Goal: Task Accomplishment & Management: Use online tool/utility

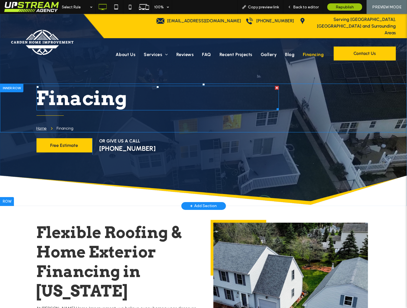
click at [81, 96] on span "Finacing" at bounding box center [81, 97] width 91 height 23
click at [82, 98] on span "Finacing" at bounding box center [81, 97] width 91 height 23
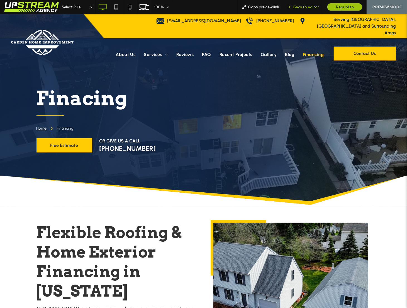
click at [304, 8] on span "Back to editor" at bounding box center [306, 7] width 26 height 5
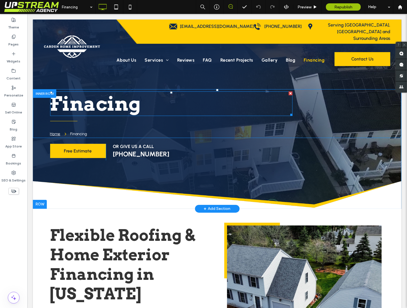
click at [94, 106] on span "Finacing" at bounding box center [95, 103] width 91 height 23
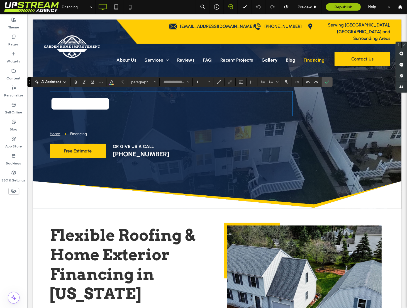
click at [97, 103] on span "********" at bounding box center [80, 104] width 61 height 20
type input "****"
type input "**"
click at [328, 80] on label "Confirm" at bounding box center [327, 82] width 8 height 10
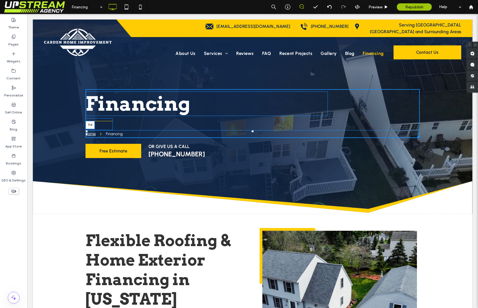
drag, startPoint x: 252, startPoint y: 129, endPoint x: 253, endPoint y: 118, distance: 10.9
click at [253, 118] on div "Financing Home Financing T:0 Call us Now Click To Paste" at bounding box center [252, 113] width 334 height 49
drag, startPoint x: 111, startPoint y: 127, endPoint x: 114, endPoint y: 122, distance: 5.7
click at [113, 122] on div "W:108 H:43" at bounding box center [98, 124] width 27 height 12
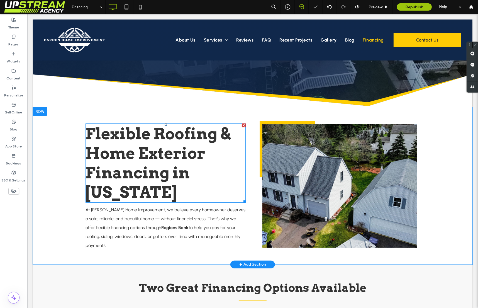
scroll to position [117, 0]
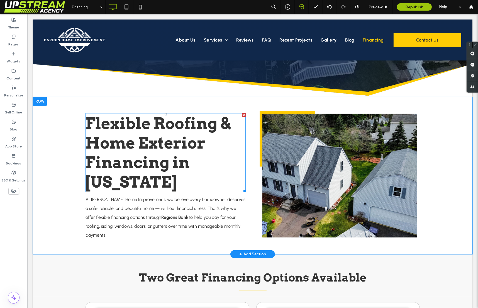
click at [196, 152] on h2 "Flexible Roofing & Home Exterior Financing in [US_STATE]" at bounding box center [165, 153] width 160 height 78
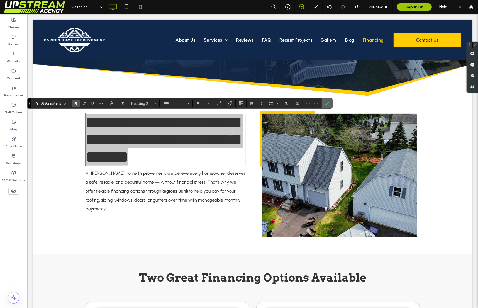
click at [326, 102] on icon "Confirm" at bounding box center [327, 103] width 4 height 4
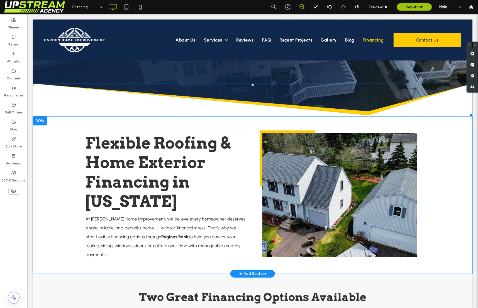
scroll to position [89, 0]
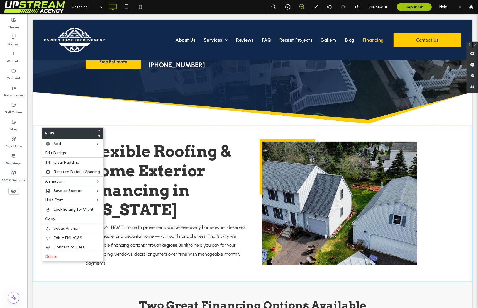
click at [98, 136] on icon at bounding box center [99, 136] width 2 height 2
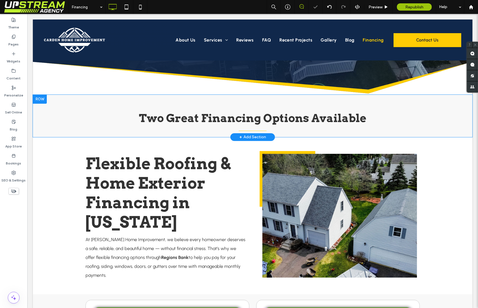
scroll to position [120, 0]
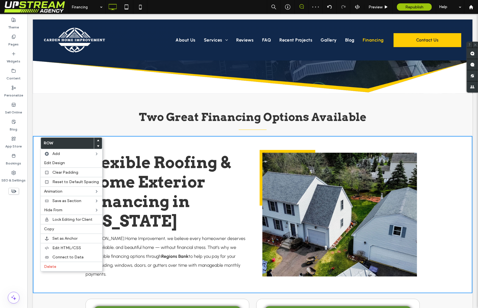
click at [97, 145] on use at bounding box center [98, 146] width 3 height 2
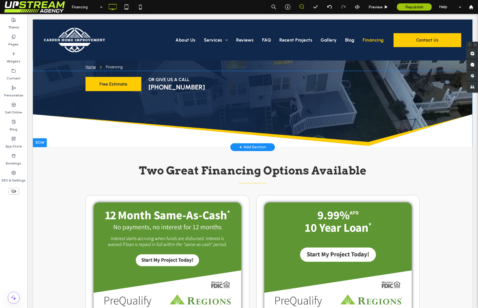
scroll to position [177, 0]
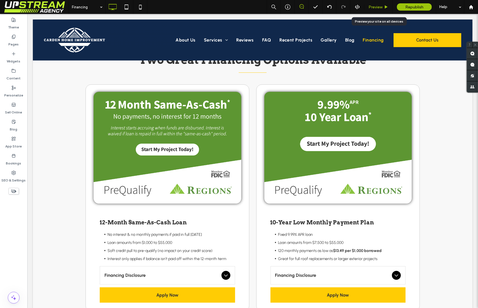
click at [381, 8] on span "Preview" at bounding box center [376, 7] width 14 height 5
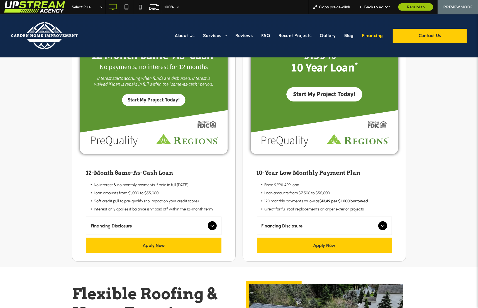
scroll to position [248, 0]
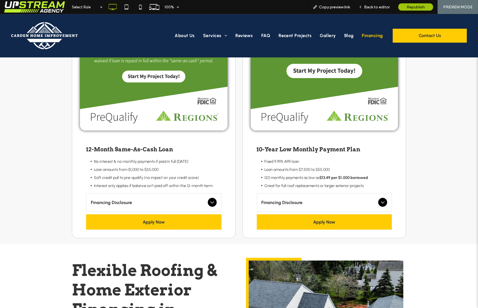
click at [210, 199] on icon at bounding box center [212, 202] width 7 height 7
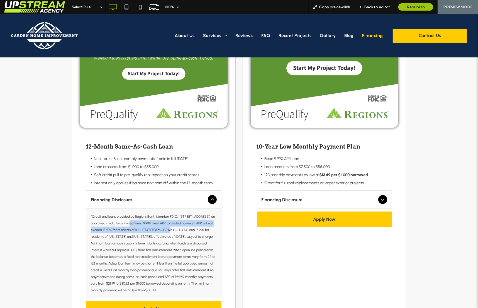
drag, startPoint x: 155, startPoint y: 232, endPoint x: 125, endPoint y: 224, distance: 31.1
click at [127, 224] on p "*Credit and loans provided by Regions Bank, Member FDIC, ([STREET_ADDRESS]) on …" at bounding box center [154, 253] width 126 height 80
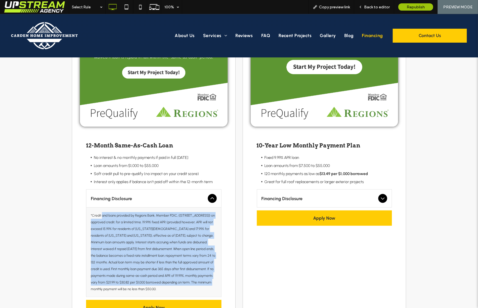
drag, startPoint x: 104, startPoint y: 213, endPoint x: 200, endPoint y: 283, distance: 119.0
click at [200, 283] on div "*Credit and loans provided by Regions Bank, Member FDIC, ([STREET_ADDRESS]) on …" at bounding box center [153, 252] width 135 height 89
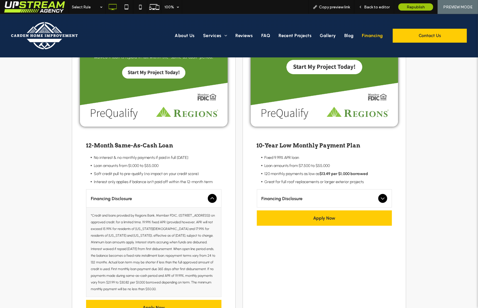
drag, startPoint x: 200, startPoint y: 283, endPoint x: 202, endPoint y: 280, distance: 3.2
click at [202, 280] on p "*Credit and loans provided by Regions Bank, Member FDIC, ([STREET_ADDRESS]) on …" at bounding box center [154, 252] width 126 height 80
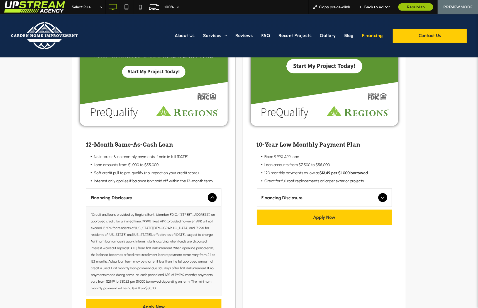
drag, startPoint x: 224, startPoint y: 190, endPoint x: 220, endPoint y: 190, distance: 3.9
click at [224, 190] on div "12-Month Same-As-Cash Loan No interest & no monthly payments if paid in full [D…" at bounding box center [154, 228] width 158 height 190
click at [205, 192] on div "Financing Disclosure" at bounding box center [153, 197] width 135 height 18
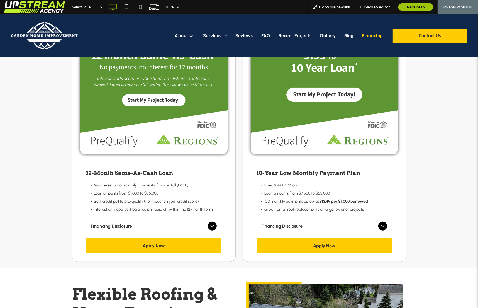
scroll to position [208, 0]
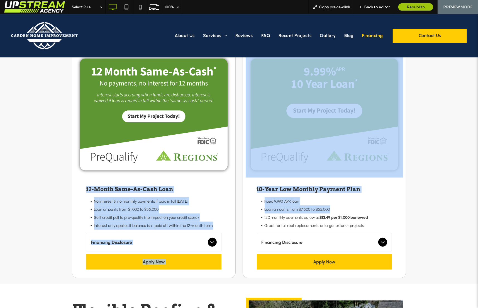
drag, startPoint x: 314, startPoint y: 201, endPoint x: 230, endPoint y: 185, distance: 85.1
click at [230, 185] on div "12-Month Same-As-Cash Loan No interest & no monthly payments if paid in full [D…" at bounding box center [239, 164] width 334 height 227
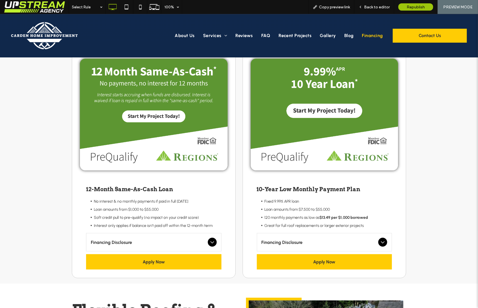
drag, startPoint x: 230, startPoint y: 185, endPoint x: 284, endPoint y: 118, distance: 85.9
click at [231, 182] on div "12-Month Same-As-Cash Loan No interest & no monthly payments if paid in full [D…" at bounding box center [154, 227] width 158 height 100
click at [288, 115] on img at bounding box center [325, 115] width 158 height 126
click at [142, 121] on img at bounding box center [154, 115] width 158 height 126
click at [379, 5] on span "Back to editor" at bounding box center [377, 7] width 26 height 5
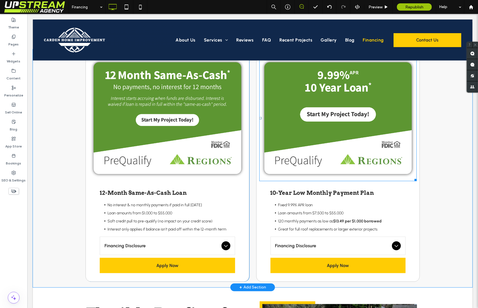
scroll to position [206, 0]
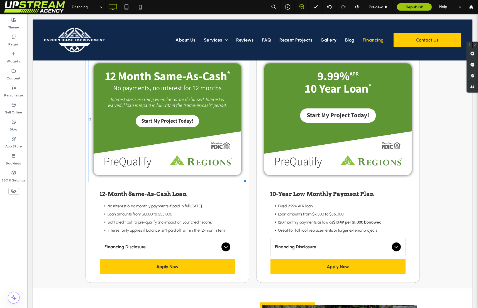
drag, startPoint x: 187, startPoint y: 146, endPoint x: 359, endPoint y: 18, distance: 214.4
click at [187, 146] on img at bounding box center [167, 119] width 158 height 126
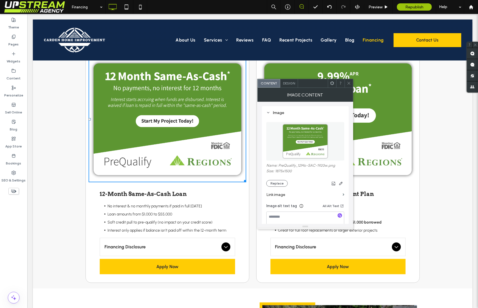
click at [349, 84] on icon at bounding box center [349, 83] width 4 height 4
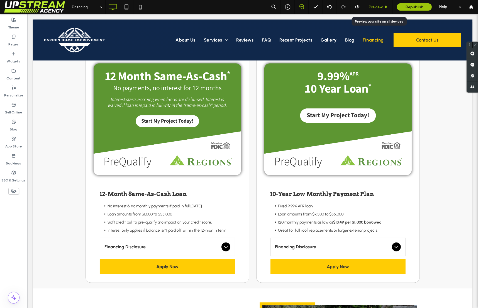
click at [378, 5] on span "Preview" at bounding box center [376, 7] width 14 height 5
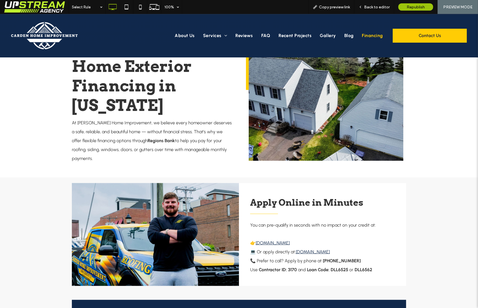
scroll to position [470, 0]
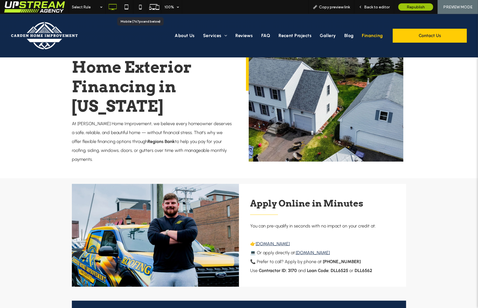
click at [139, 8] on use at bounding box center [140, 7] width 3 height 4
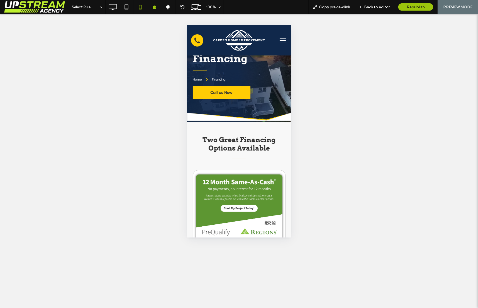
scroll to position [0, 0]
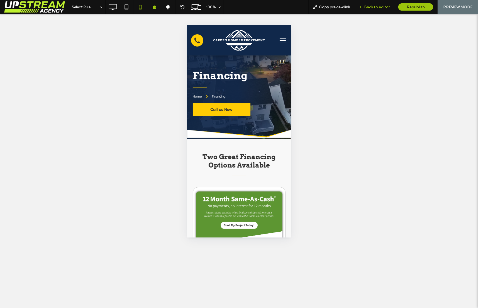
click at [370, 10] on div "Back to editor" at bounding box center [374, 7] width 40 height 14
drag, startPoint x: 383, startPoint y: 4, endPoint x: 376, endPoint y: 21, distance: 18.6
click at [383, 5] on span "Back to editor" at bounding box center [377, 7] width 26 height 5
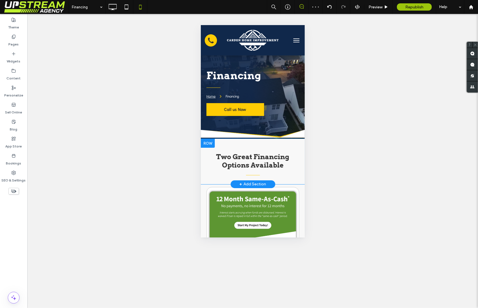
click at [210, 142] on div at bounding box center [208, 142] width 14 height 9
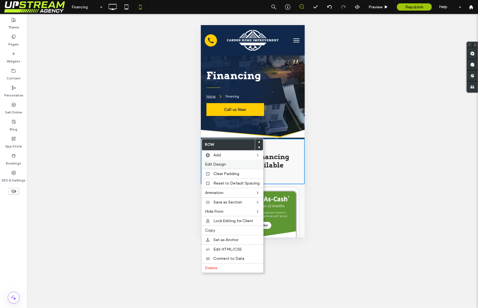
click at [214, 164] on span "Edit Design" at bounding box center [215, 164] width 21 height 5
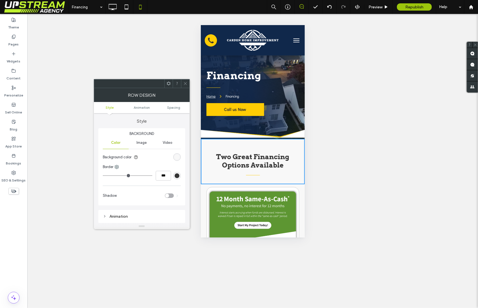
drag, startPoint x: 188, startPoint y: 85, endPoint x: 193, endPoint y: 95, distance: 11.7
click at [188, 85] on div at bounding box center [185, 83] width 8 height 8
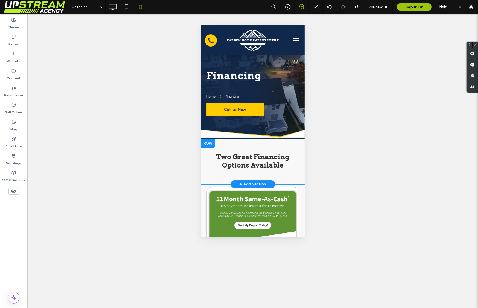
click at [203, 142] on div at bounding box center [208, 142] width 14 height 9
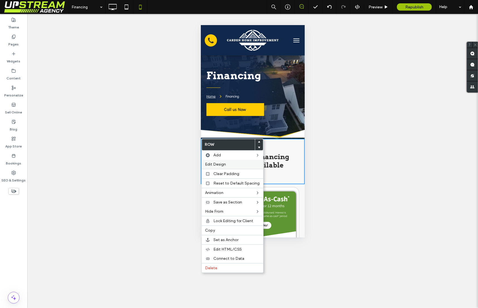
click at [209, 165] on span "Edit Design" at bounding box center [215, 164] width 21 height 5
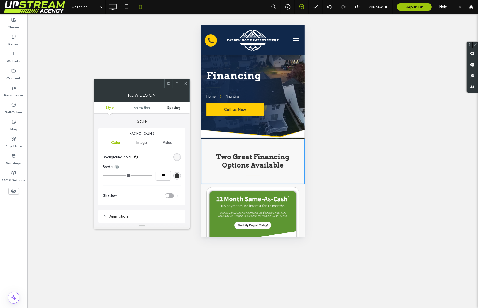
click at [175, 108] on span "Spacing" at bounding box center [173, 107] width 13 height 4
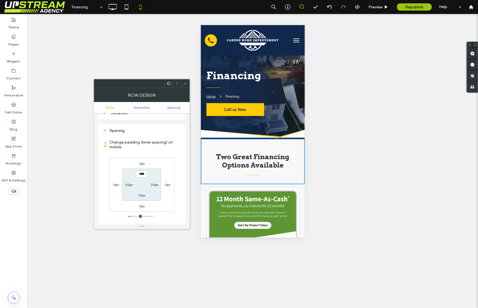
scroll to position [109, 0]
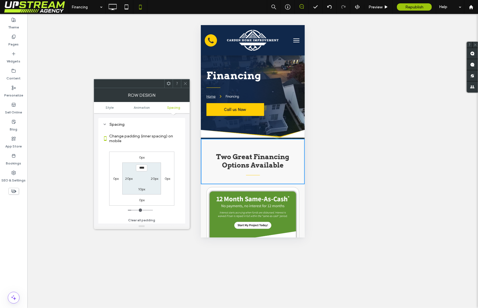
click at [143, 159] on label "0px" at bounding box center [142, 157] width 6 height 4
type input "*"
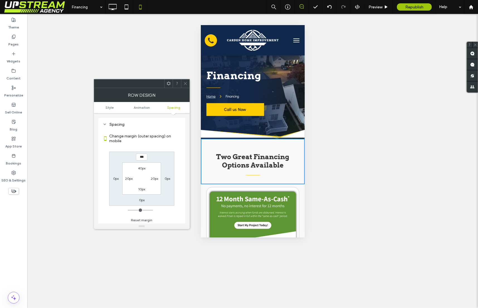
type input "****"
type input "*"
type input "****"
type input "*"
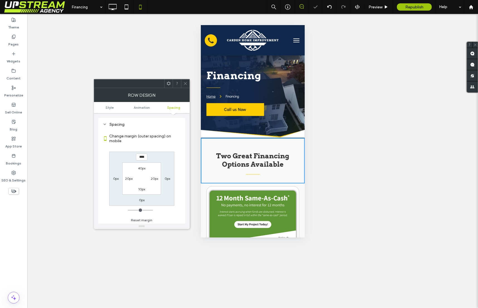
type input "****"
type input "*"
type input "****"
type input "*"
type input "****"
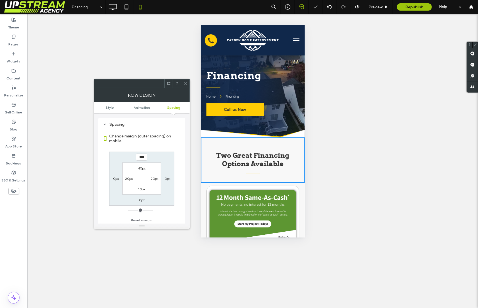
click at [184, 82] on use at bounding box center [185, 83] width 3 height 3
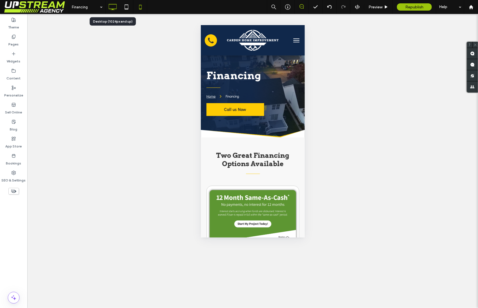
click at [114, 9] on icon at bounding box center [112, 6] width 11 height 11
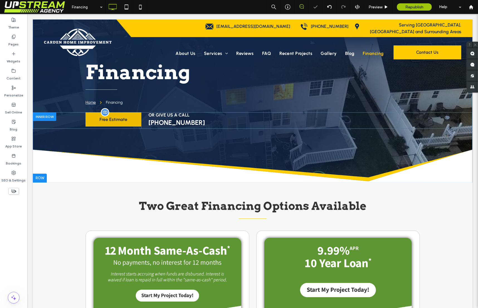
scroll to position [33, 0]
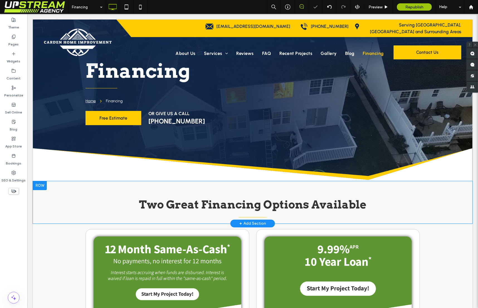
click at [68, 201] on div "Two Great Financing Options Available Click To Paste Row + Add Section" at bounding box center [253, 202] width 440 height 42
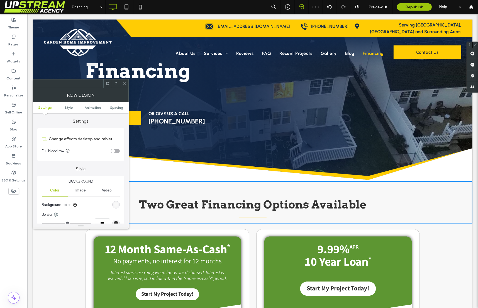
click at [115, 203] on div "rgb(248, 248, 248)" at bounding box center [116, 204] width 5 height 5
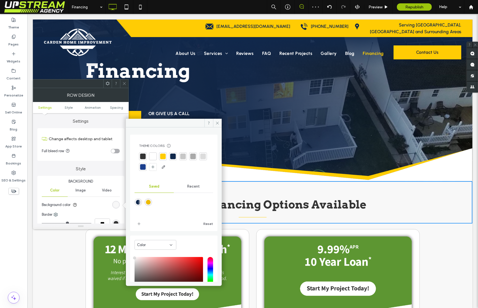
drag, startPoint x: 145, startPoint y: 242, endPoint x: 146, endPoint y: 247, distance: 4.3
click at [145, 242] on span "Color" at bounding box center [141, 245] width 9 height 6
click at [145, 261] on div "Gradient" at bounding box center [156, 264] width 42 height 10
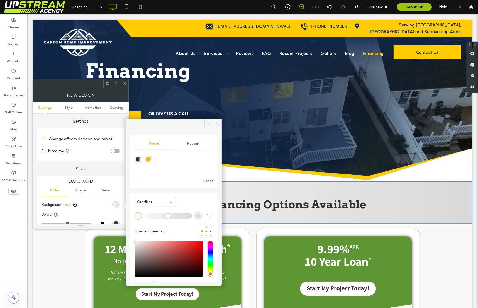
click at [204, 227] on div at bounding box center [206, 227] width 4 height 4
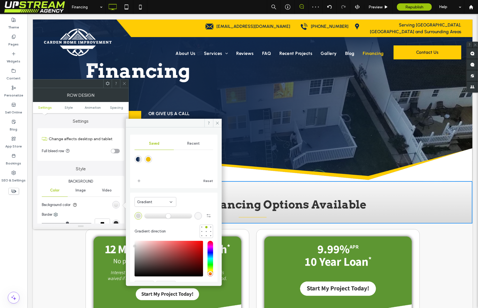
drag, startPoint x: 135, startPoint y: 215, endPoint x: 141, endPoint y: 218, distance: 6.5
click at [135, 215] on div "rgba(217, 217, 217, 1)" at bounding box center [139, 216] width 8 height 8
click at [140, 216] on div "rgba(217, 217, 217, 1)" at bounding box center [138, 215] width 5 height 5
drag, startPoint x: 191, startPoint y: 143, endPoint x: 184, endPoint y: 147, distance: 8.0
click at [191, 143] on span "Recent" at bounding box center [193, 143] width 13 height 4
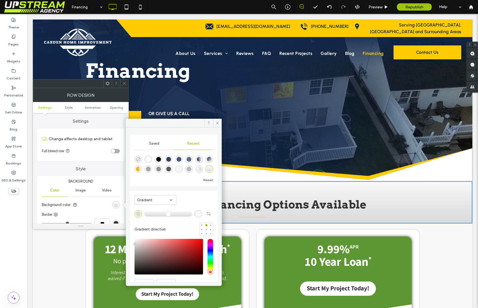
click at [138, 159] on icon "rgba(0, 0, 0, 0)" at bounding box center [138, 159] width 5 height 5
type input "*******"
type input "*"
type input "**"
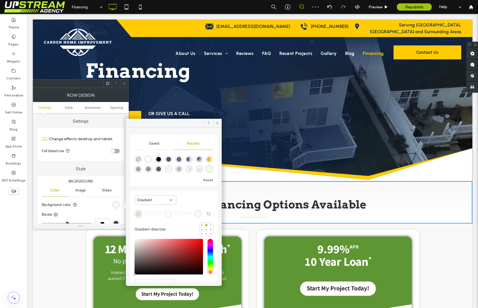
click at [138, 214] on icon "rgba(0, 0, 0, 0)" at bounding box center [138, 213] width 5 height 5
click at [150, 159] on div "rgba(255, 255, 255, 1)" at bounding box center [148, 159] width 5 height 5
type input "*******"
type input "***"
type input "****"
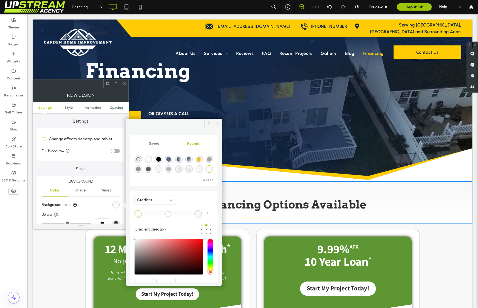
drag, startPoint x: 125, startPoint y: 83, endPoint x: 185, endPoint y: 229, distance: 158.4
click at [129, 229] on div "Saved Recent Reset Gradient Gradient direction HEX ******* Opacity **** Row Des…" at bounding box center [81, 154] width 96 height 150
click at [123, 83] on icon at bounding box center [124, 83] width 4 height 4
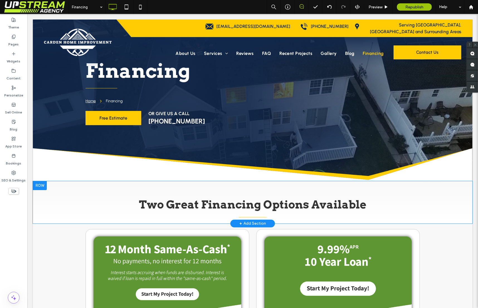
click at [46, 210] on div "Two Great Financing Options Available Click To Paste Row + Add Section" at bounding box center [253, 202] width 440 height 42
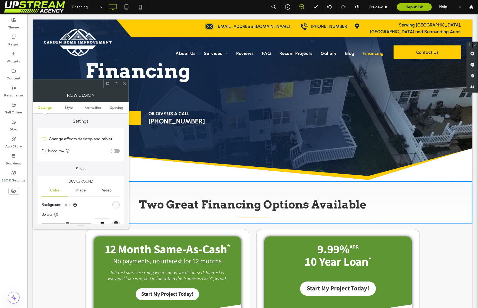
click at [114, 205] on div "linear-gradient(0deg, rgb(255, 255, 255) 0%, rgb(248, 248, 248) 100%)" at bounding box center [116, 204] width 5 height 5
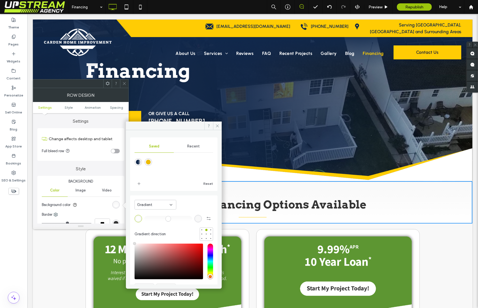
scroll to position [26, 0]
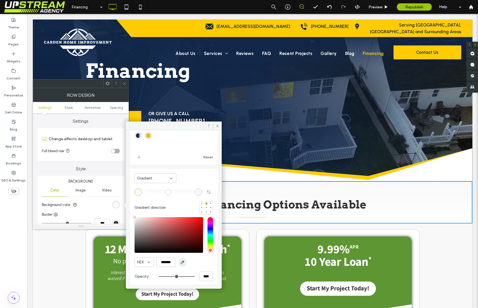
click at [182, 261] on use "button" at bounding box center [182, 262] width 3 height 3
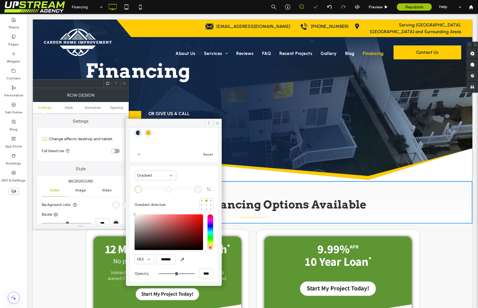
drag, startPoint x: 193, startPoint y: 188, endPoint x: 198, endPoint y: 193, distance: 6.5
click at [196, 187] on div "rgb(248, 248, 248)" at bounding box center [198, 189] width 5 height 5
type input "*******"
click at [183, 258] on icon "button" at bounding box center [182, 259] width 4 height 4
click at [206, 209] on div at bounding box center [206, 209] width 1 height 1
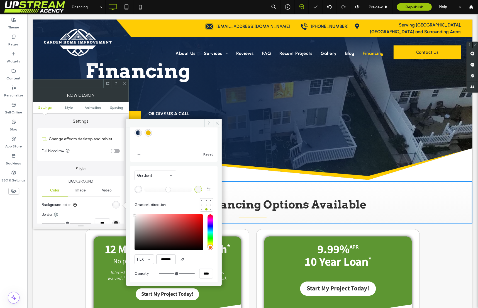
click at [123, 82] on use at bounding box center [124, 83] width 3 height 3
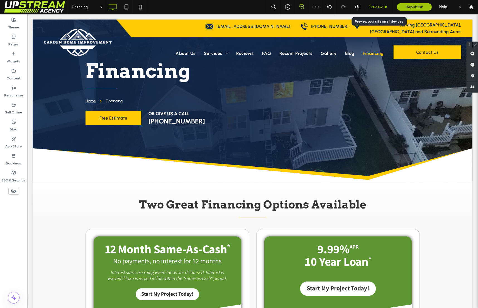
click at [385, 8] on icon at bounding box center [386, 7] width 4 height 4
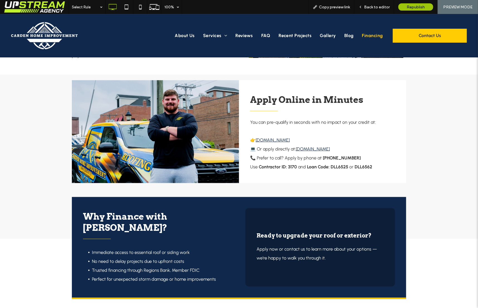
scroll to position [578, 0]
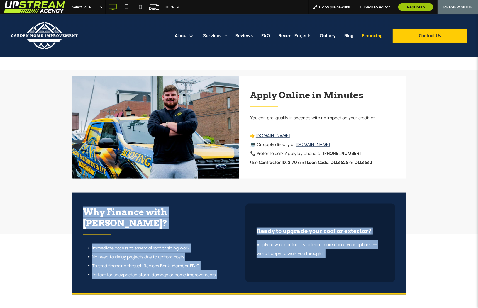
drag, startPoint x: 115, startPoint y: 203, endPoint x: 326, endPoint y: 271, distance: 221.9
click at [318, 270] on div "Why Finance with [PERSON_NAME]? Immediate access to essential roof or siding wo…" at bounding box center [239, 244] width 334 height 102
drag, startPoint x: 327, startPoint y: 271, endPoint x: 331, endPoint y: 258, distance: 13.9
click at [327, 271] on div "Why Finance with [PERSON_NAME]? Immediate access to essential roof or siding wo…" at bounding box center [239, 244] width 334 height 102
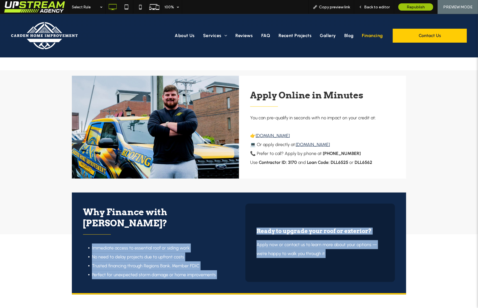
drag, startPoint x: 328, startPoint y: 245, endPoint x: 140, endPoint y: 223, distance: 188.9
click at [142, 223] on div "Why Finance with [PERSON_NAME]? Immediate access to essential roof or siding wo…" at bounding box center [239, 243] width 312 height 78
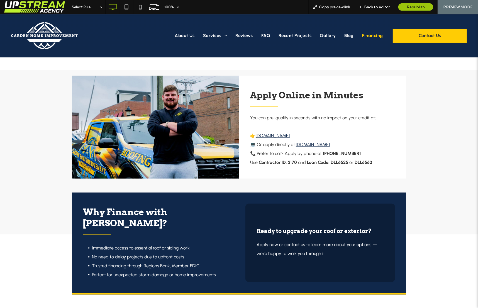
click at [140, 223] on div "Why Finance with [PERSON_NAME]? Immediate access to essential roof or siding wo…" at bounding box center [157, 243] width 148 height 78
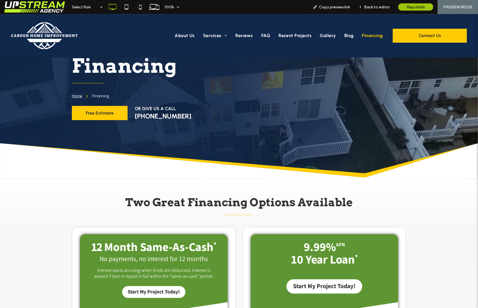
scroll to position [11, 0]
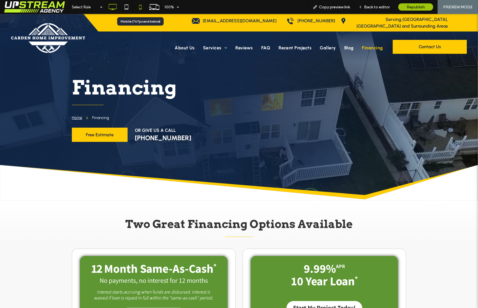
click at [137, 5] on icon at bounding box center [140, 6] width 11 height 11
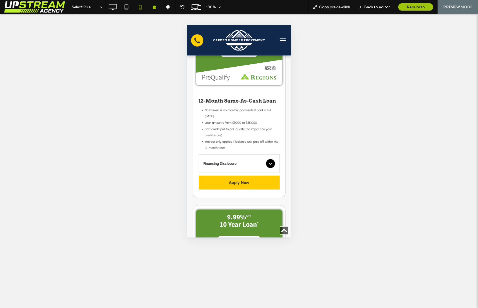
scroll to position [150, 0]
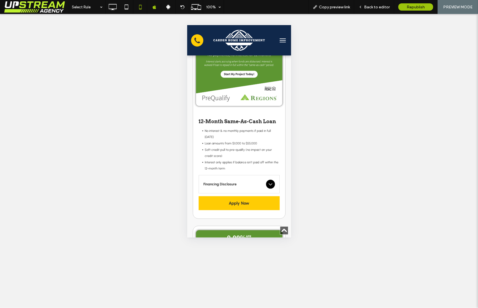
drag, startPoint x: 367, startPoint y: 8, endPoint x: 363, endPoint y: 14, distance: 7.2
click at [367, 8] on span "Back to editor" at bounding box center [377, 7] width 26 height 5
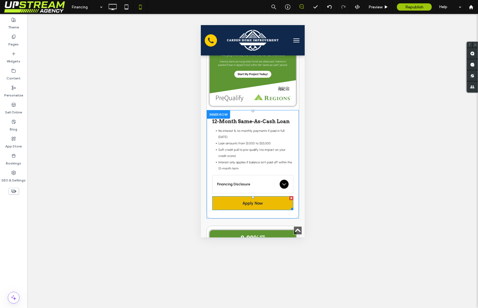
click at [258, 198] on link "Apply Now" at bounding box center [252, 203] width 81 height 14
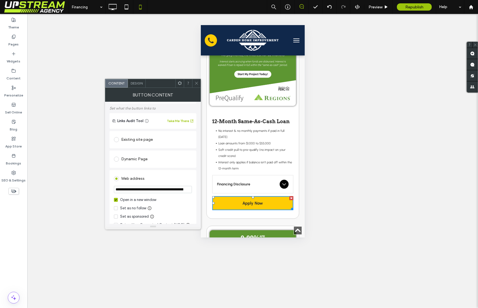
click at [159, 191] on input "**********" at bounding box center [153, 189] width 78 height 7
click at [195, 80] on span at bounding box center [196, 83] width 4 height 8
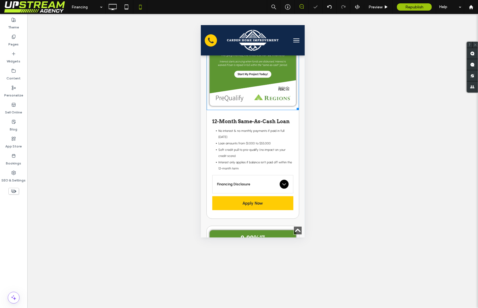
drag, startPoint x: 249, startPoint y: 77, endPoint x: 229, endPoint y: 98, distance: 28.4
click at [249, 77] on img at bounding box center [252, 73] width 92 height 74
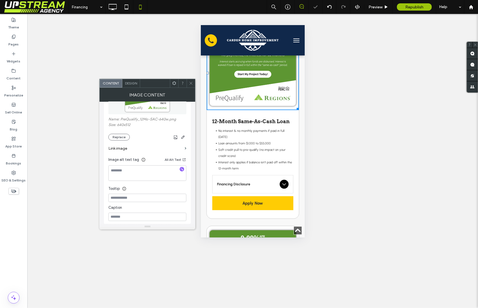
scroll to position [48, 0]
click at [167, 142] on label "Link image" at bounding box center [145, 147] width 74 height 10
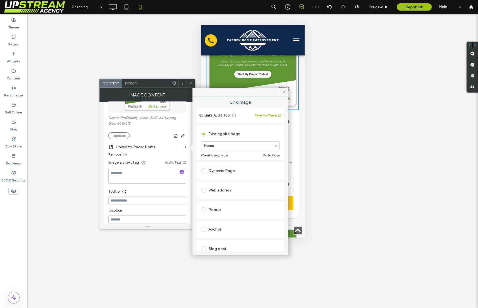
click at [217, 189] on div "Web address" at bounding box center [240, 190] width 79 height 9
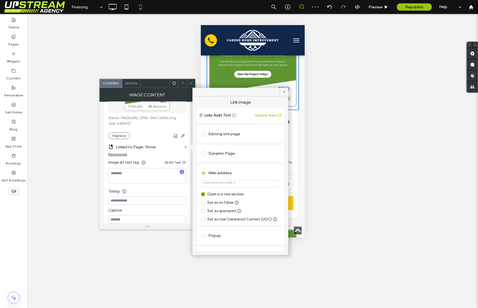
click at [217, 184] on input "url" at bounding box center [240, 183] width 79 height 7
paste input "**********"
type input "**********"
click at [284, 134] on div "**********" at bounding box center [241, 173] width 96 height 154
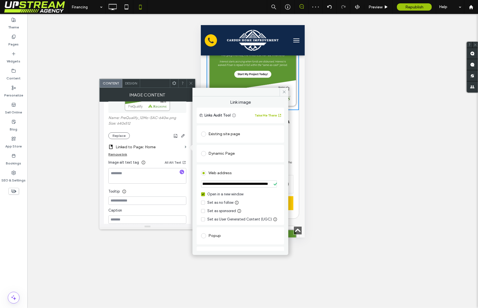
scroll to position [0, 0]
click at [193, 84] on div at bounding box center [191, 83] width 8 height 8
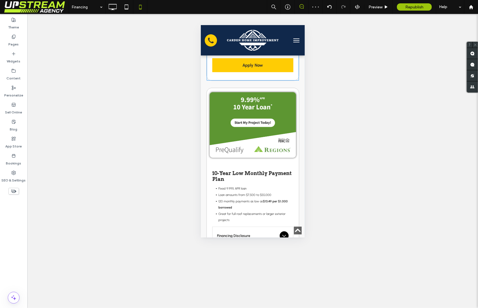
scroll to position [325, 0]
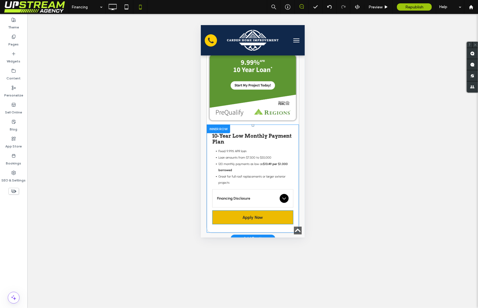
click at [228, 210] on link "Apply Now" at bounding box center [252, 217] width 81 height 14
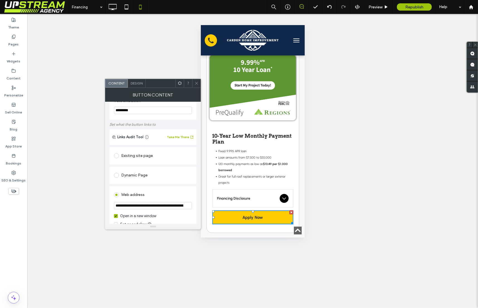
scroll to position [27, 0]
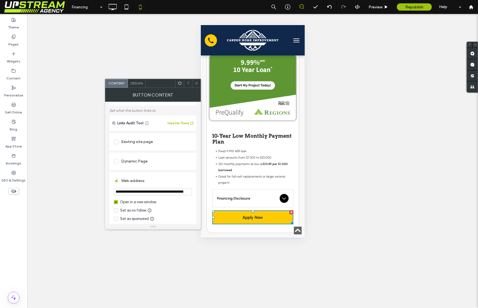
click at [153, 190] on input "**********" at bounding box center [153, 191] width 78 height 7
click at [152, 190] on input "**********" at bounding box center [153, 191] width 78 height 7
click at [196, 84] on icon at bounding box center [196, 83] width 4 height 4
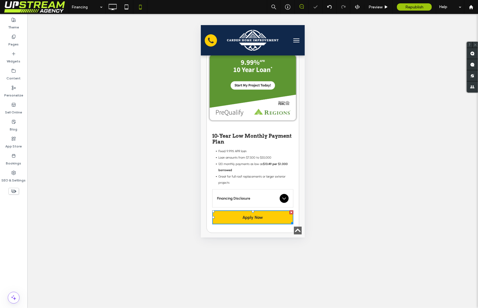
click at [232, 84] on img at bounding box center [252, 87] width 92 height 74
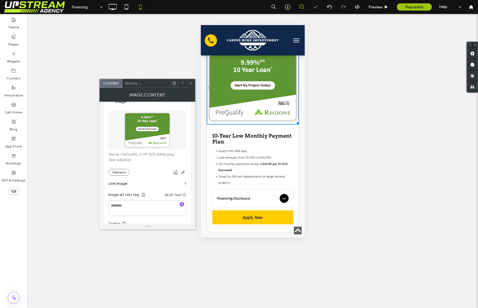
scroll to position [13, 0]
click at [149, 184] on label "Link image" at bounding box center [145, 181] width 74 height 10
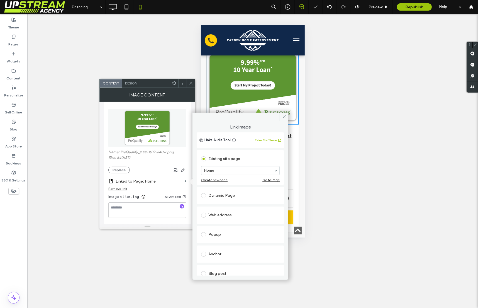
click at [219, 216] on div "Web address" at bounding box center [240, 215] width 79 height 9
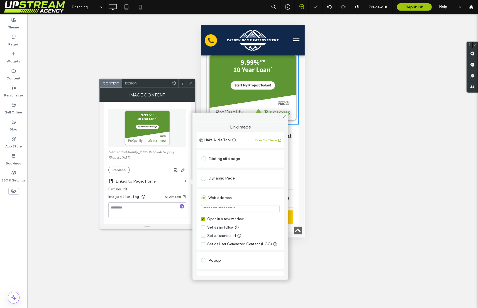
click at [216, 210] on input "url" at bounding box center [240, 208] width 79 height 7
paste input "**********"
type input "**********"
click at [284, 177] on div "**********" at bounding box center [241, 198] width 96 height 154
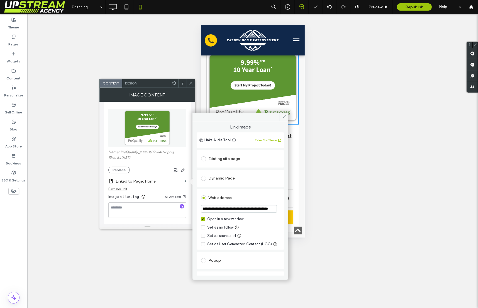
scroll to position [0, 0]
click at [193, 84] on icon at bounding box center [191, 83] width 4 height 4
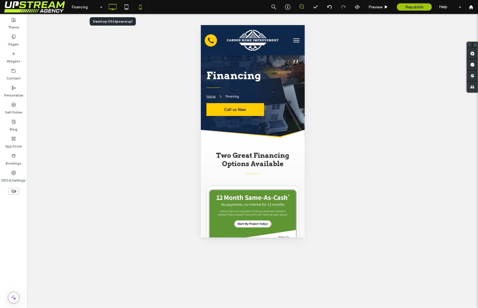
click at [113, 8] on icon at bounding box center [112, 6] width 11 height 11
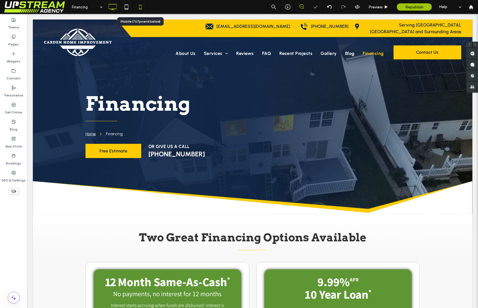
click at [143, 8] on icon at bounding box center [140, 6] width 11 height 11
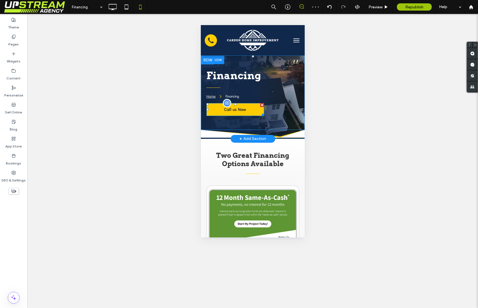
click at [260, 104] on div at bounding box center [262, 105] width 4 height 4
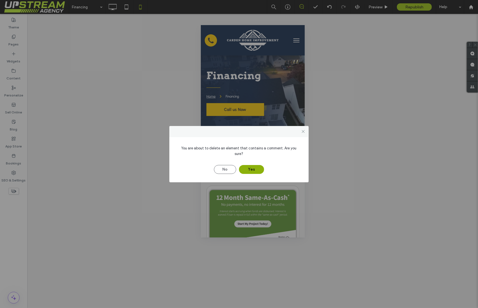
click at [248, 169] on button "Yes" at bounding box center [251, 169] width 25 height 9
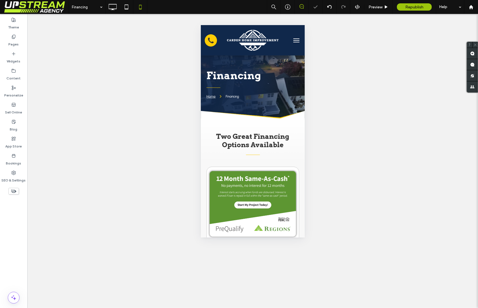
click at [263, 104] on div at bounding box center [239, 154] width 478 height 308
click at [113, 8] on icon at bounding box center [112, 6] width 11 height 11
